Goal: Use online tool/utility

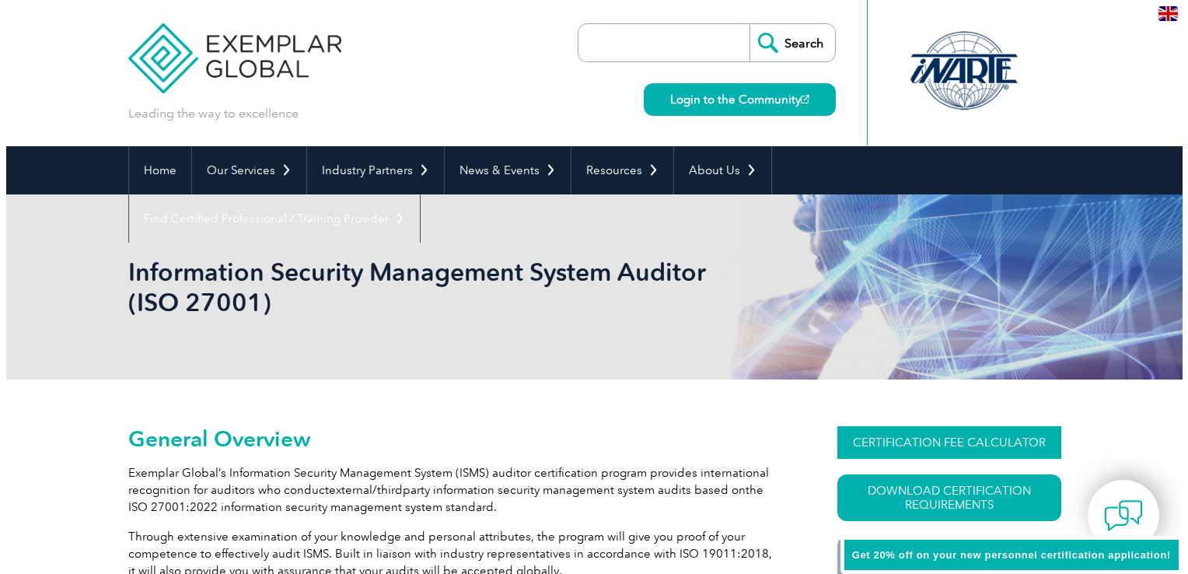
scroll to position [118, 0]
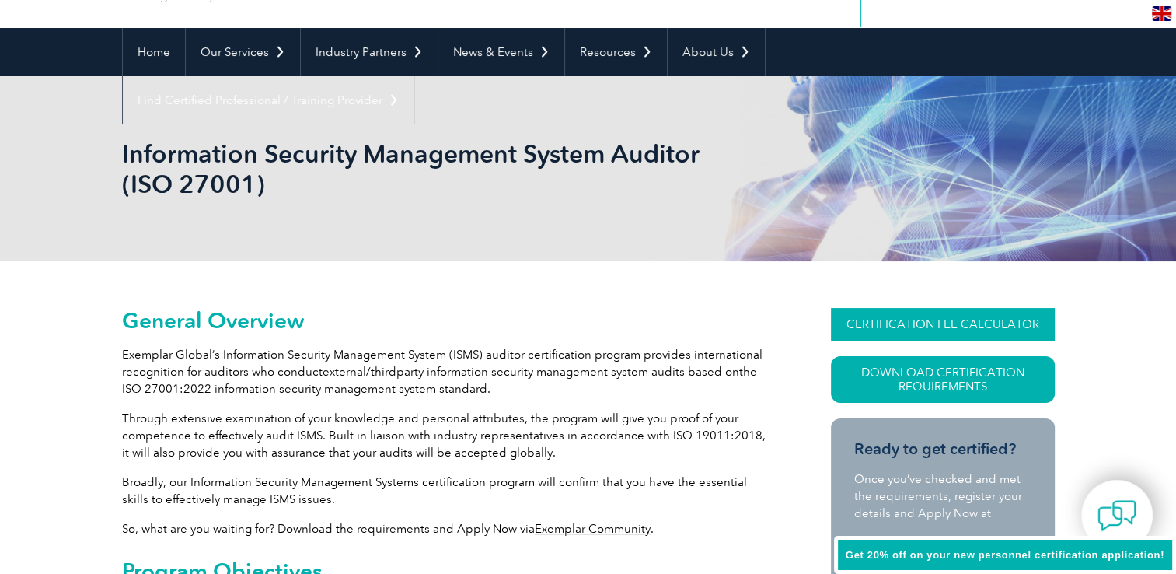
click at [983, 318] on link "CERTIFICATION FEE CALCULATOR" at bounding box center [943, 324] width 224 height 33
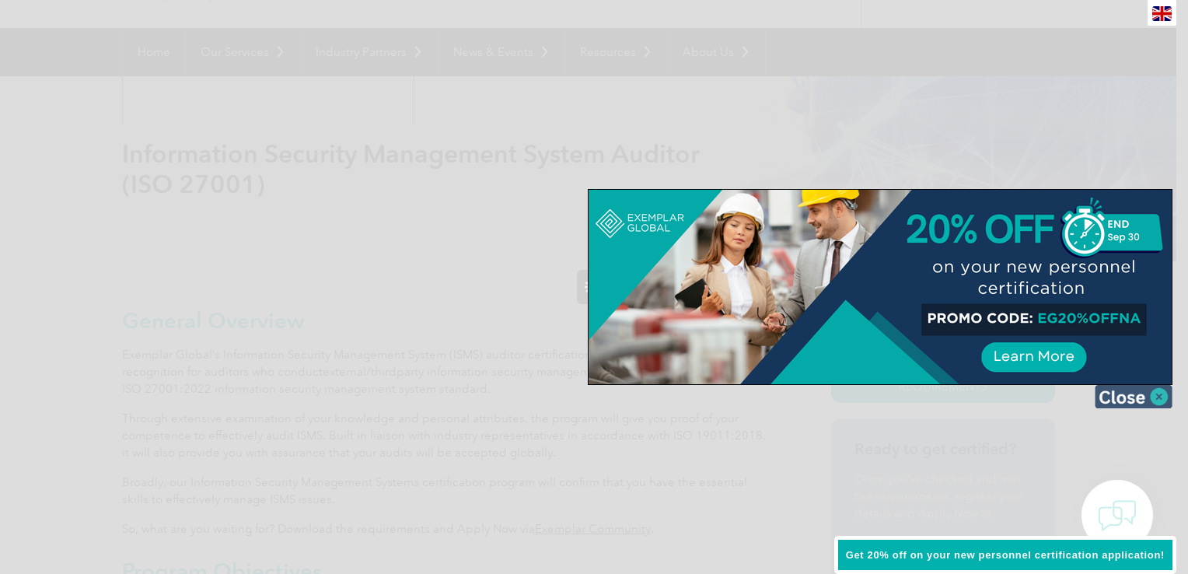
click at [1154, 391] on img at bounding box center [1133, 396] width 78 height 23
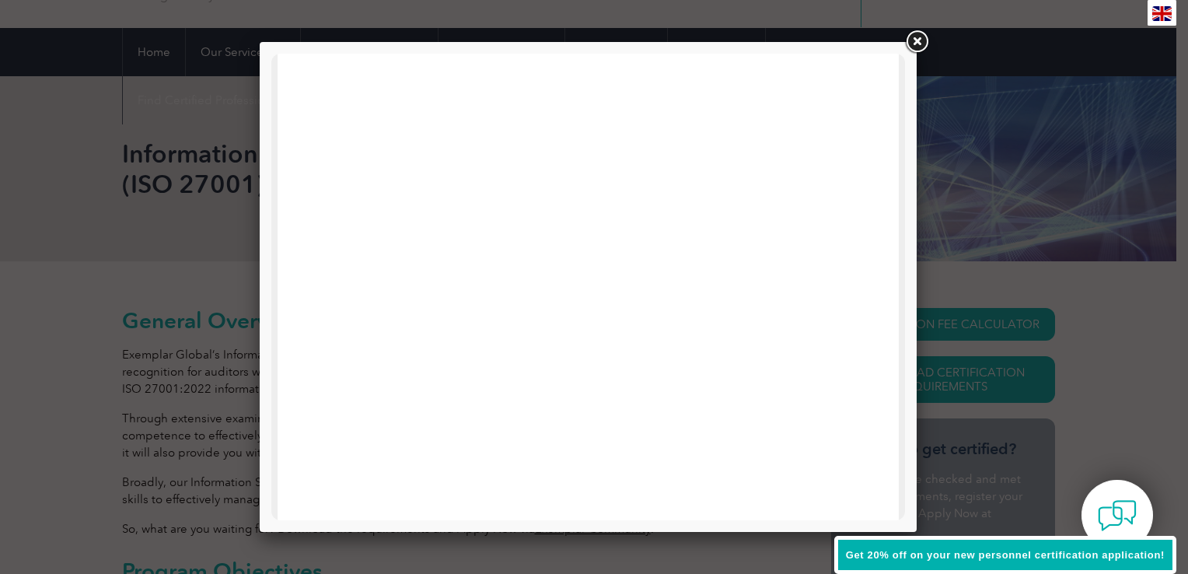
scroll to position [0, 0]
